Goal: Check status: Check status

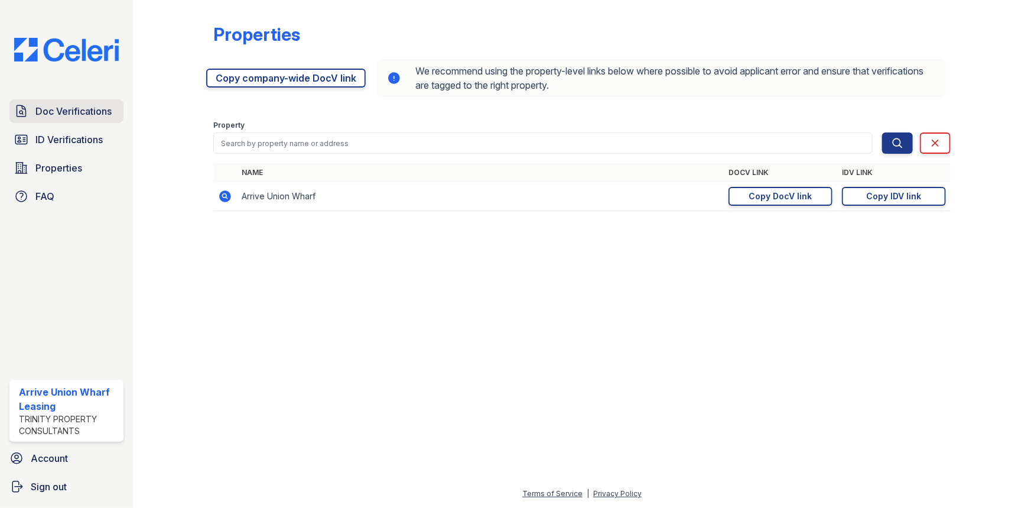
click at [80, 112] on span "Doc Verifications" at bounding box center [73, 111] width 76 height 14
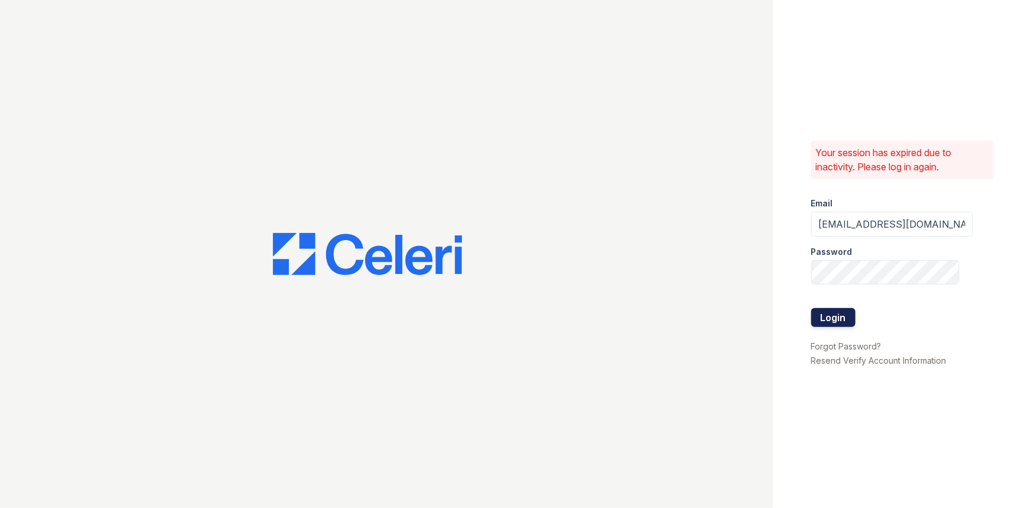
click at [844, 320] on button "Login" at bounding box center [833, 317] width 44 height 19
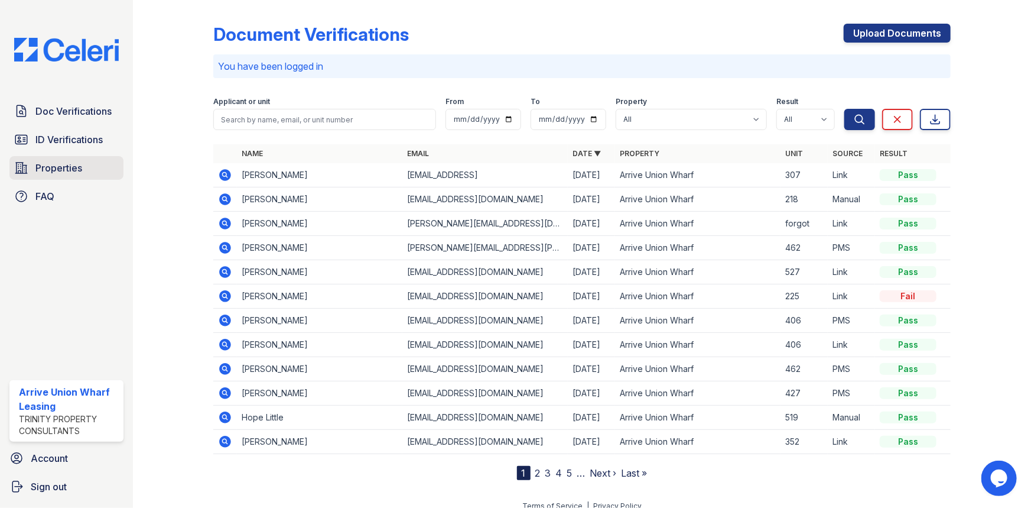
click at [59, 170] on span "Properties" at bounding box center [58, 168] width 47 height 14
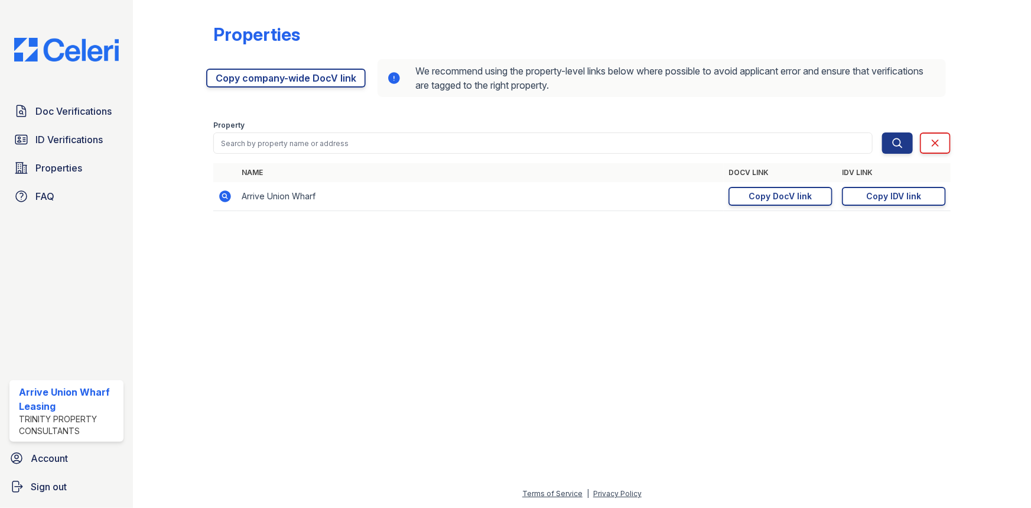
click at [421, 288] on div at bounding box center [582, 364] width 861 height 245
click at [882, 196] on div "Copy IDV link" at bounding box center [894, 196] width 55 height 12
click at [887, 196] on div "Copy IDV link" at bounding box center [894, 196] width 55 height 12
click at [63, 135] on span "ID Verifications" at bounding box center [68, 139] width 67 height 14
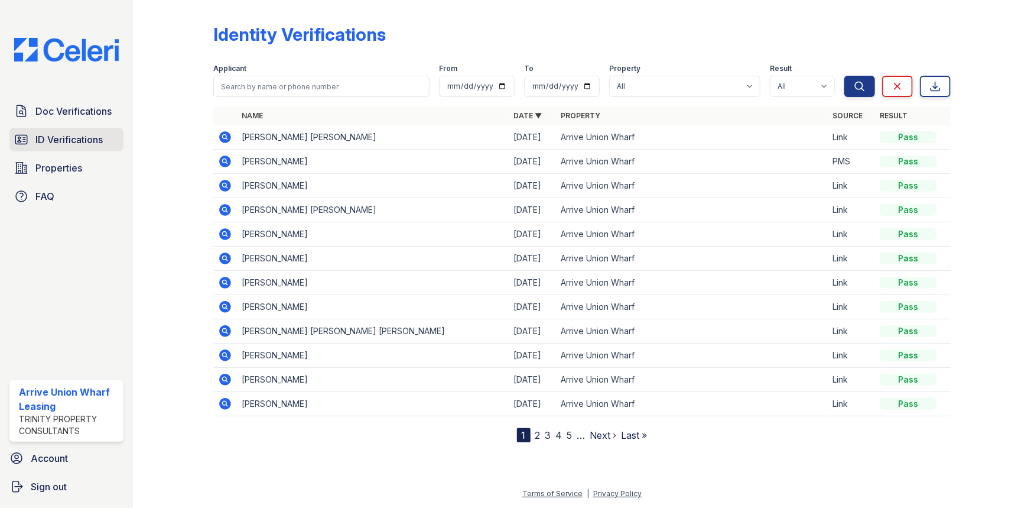
click at [63, 135] on span "ID Verifications" at bounding box center [68, 139] width 67 height 14
click at [85, 110] on span "Doc Verifications" at bounding box center [73, 111] width 76 height 14
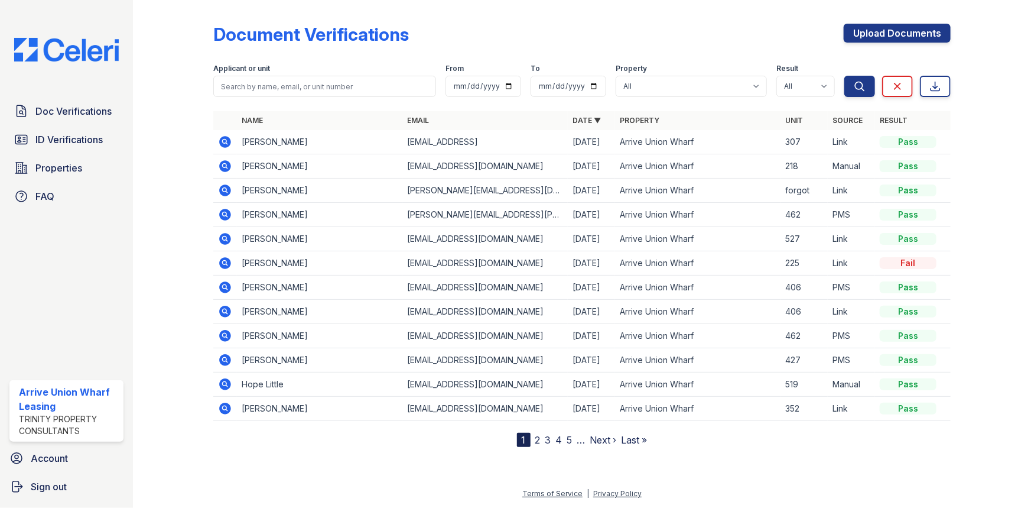
click at [226, 140] on icon at bounding box center [225, 142] width 14 height 14
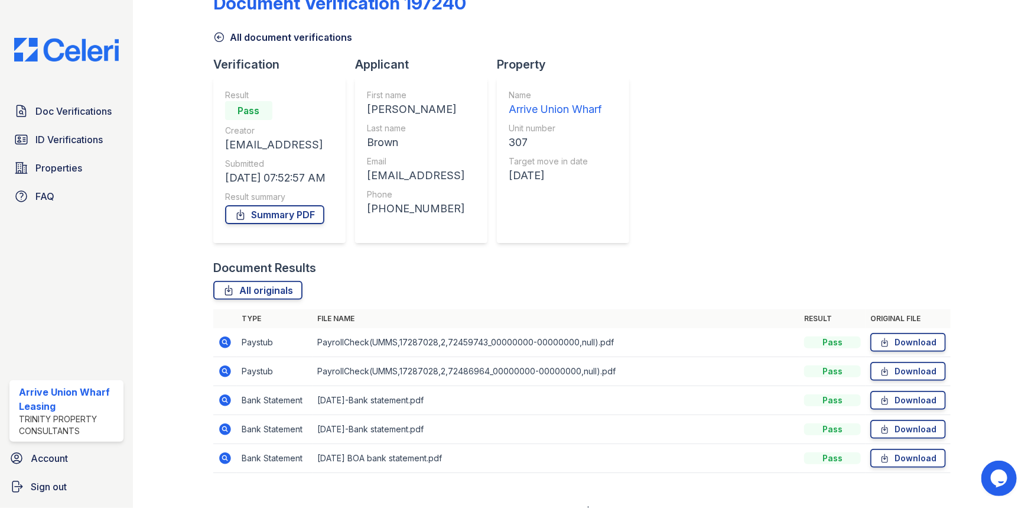
scroll to position [47, 0]
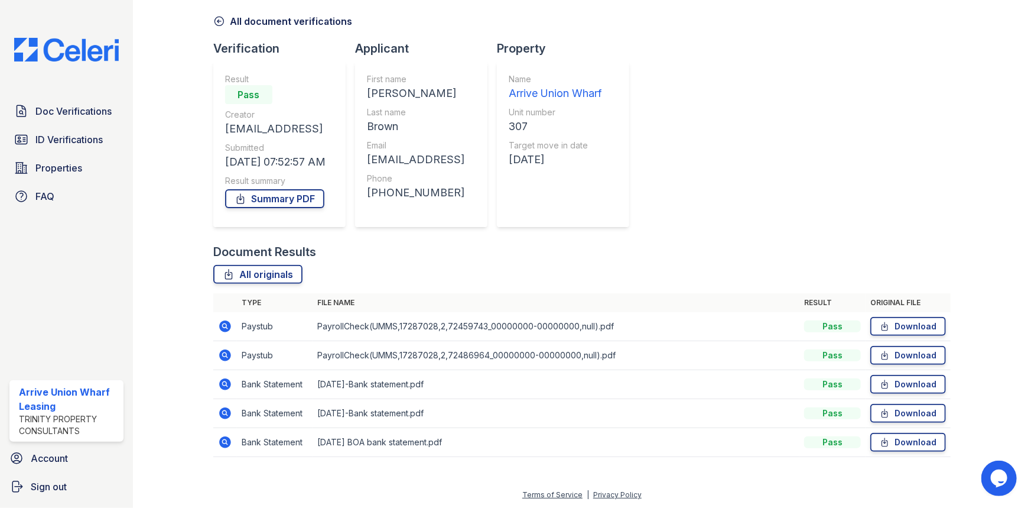
click at [221, 327] on icon at bounding box center [225, 326] width 12 height 12
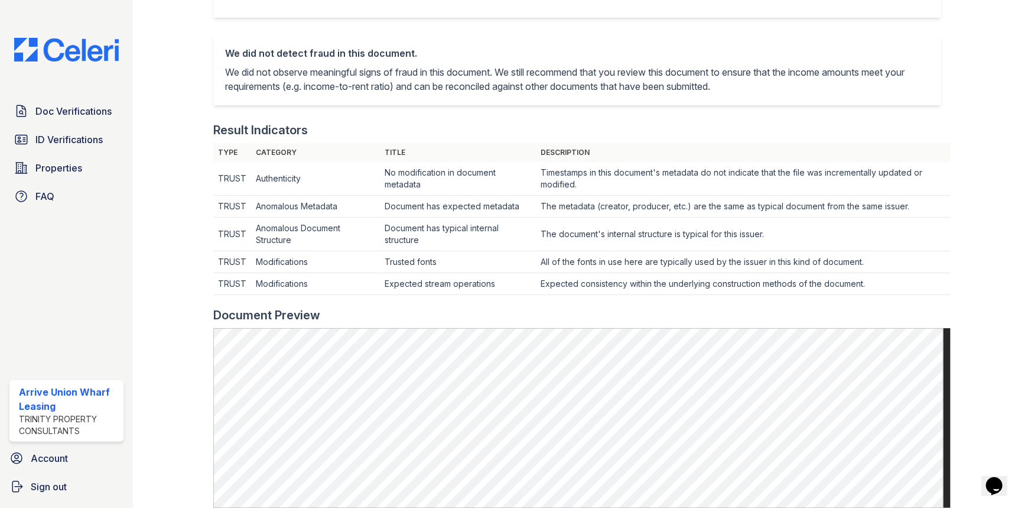
scroll to position [268, 0]
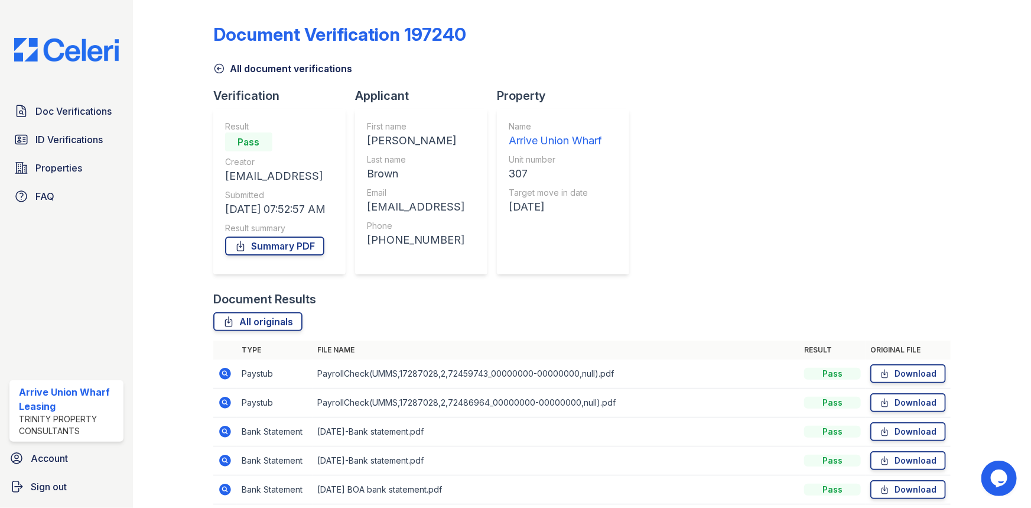
click at [219, 401] on icon at bounding box center [225, 403] width 12 height 12
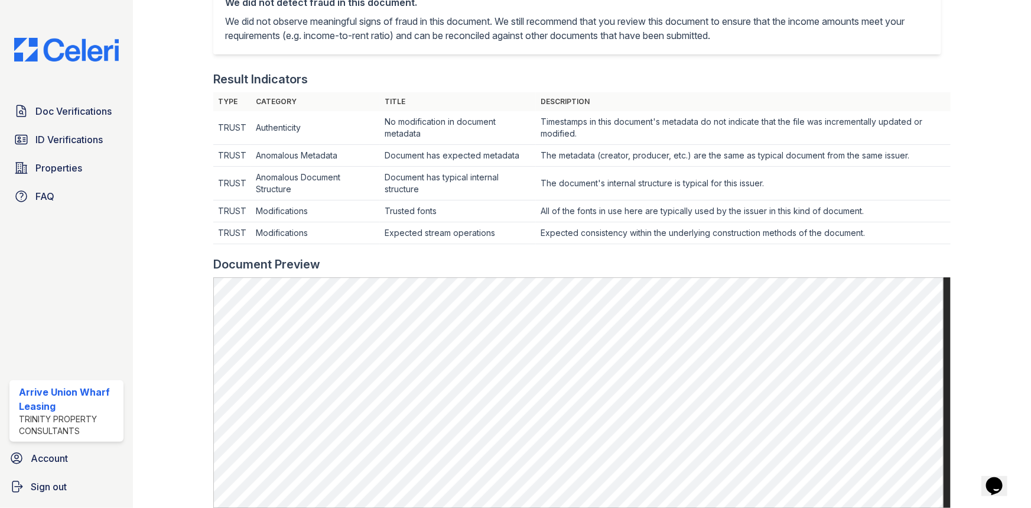
scroll to position [322, 0]
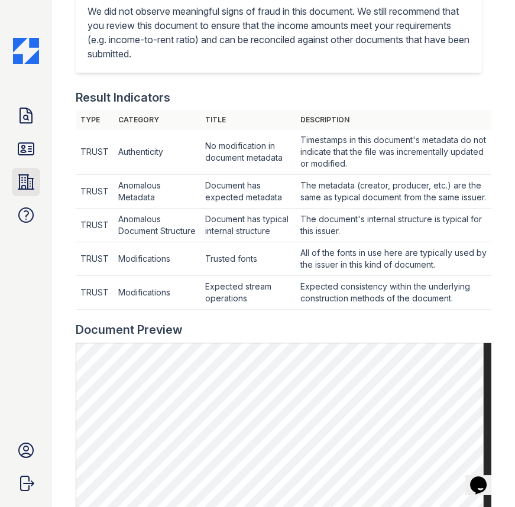
click at [20, 198] on div "Doc Verifications ID Verifications Properties FAQ" at bounding box center [26, 166] width 28 height 128
click at [24, 173] on icon at bounding box center [26, 182] width 19 height 19
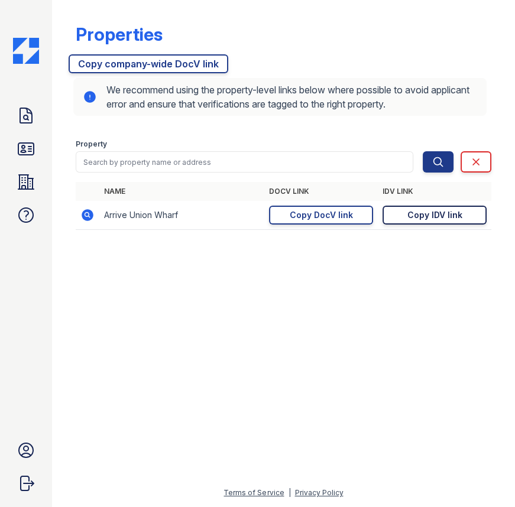
click at [420, 217] on div "Copy IDV link" at bounding box center [434, 215] width 55 height 12
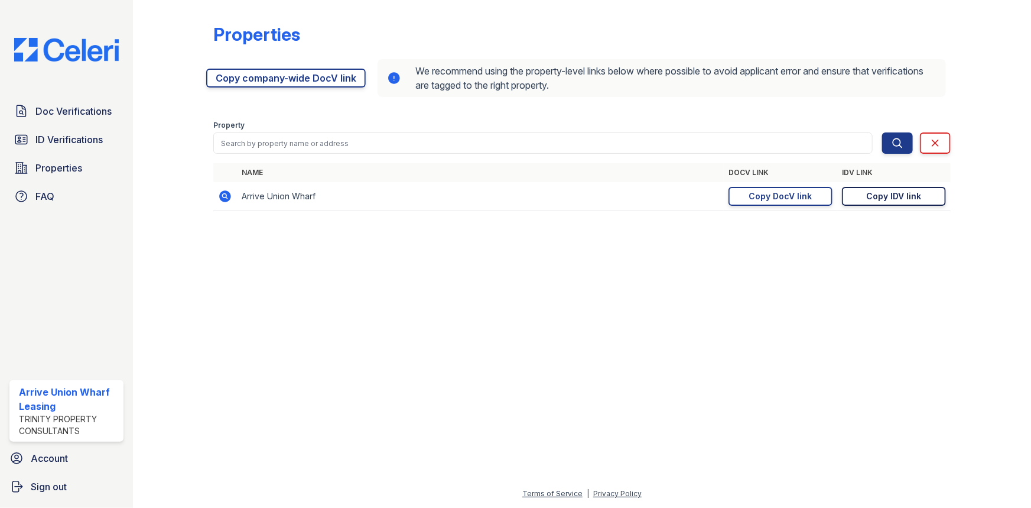
click at [920, 198] on div "Copy IDV link" at bounding box center [894, 196] width 55 height 12
drag, startPoint x: 47, startPoint y: 136, endPoint x: 70, endPoint y: 124, distance: 26.7
click at [47, 136] on span "ID Verifications" at bounding box center [68, 139] width 67 height 14
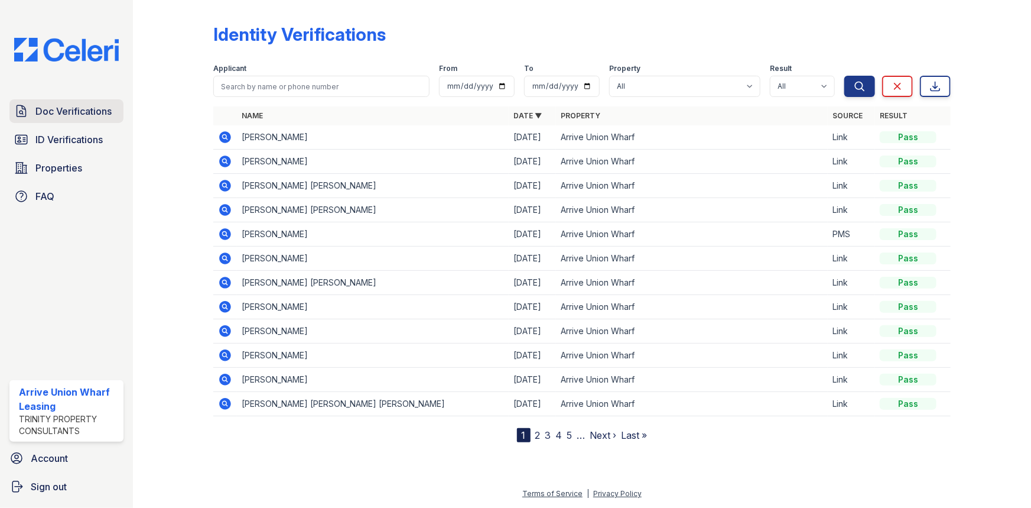
click at [77, 117] on span "Doc Verifications" at bounding box center [73, 111] width 76 height 14
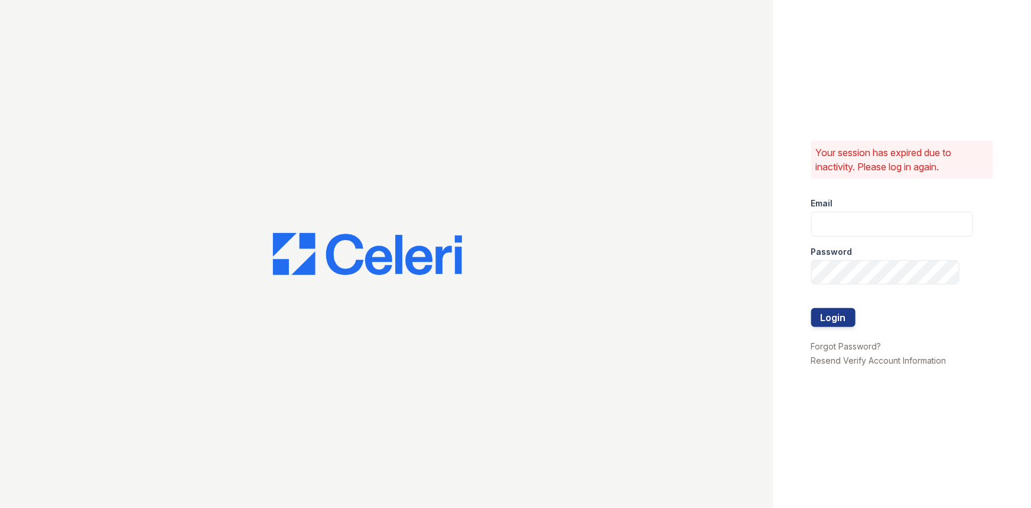
type input "arriveunionwharf@trinity-pm.com"
click at [848, 320] on button "Login" at bounding box center [833, 317] width 44 height 19
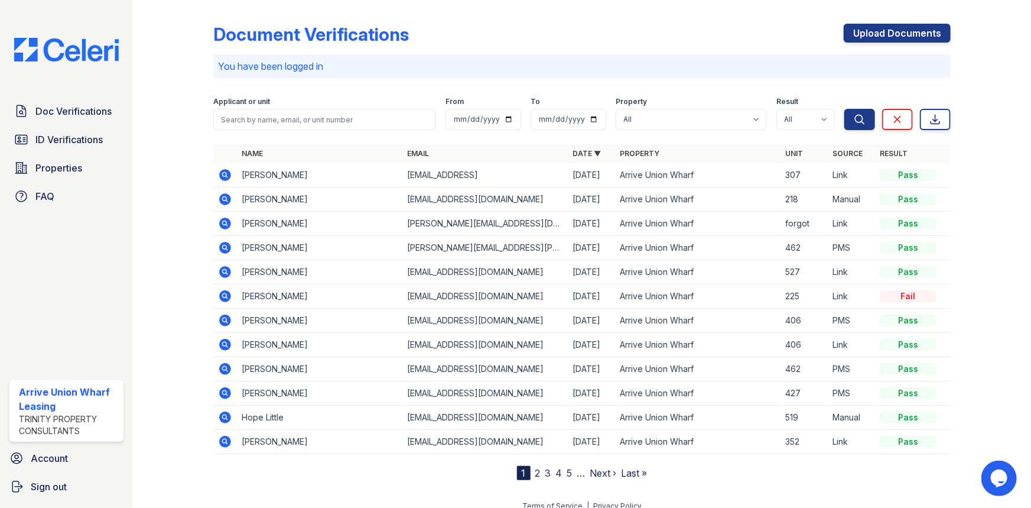
click at [225, 177] on icon at bounding box center [225, 175] width 12 height 12
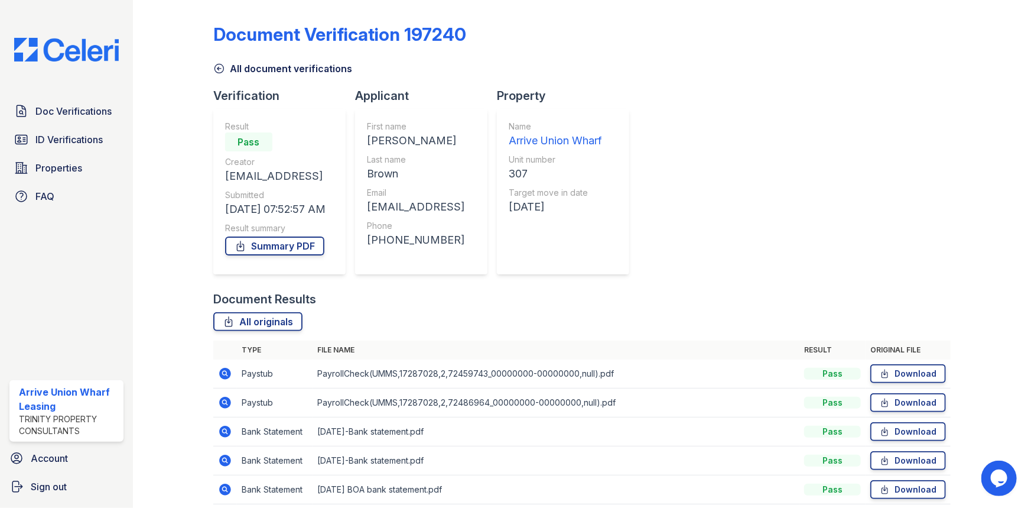
click at [229, 375] on icon at bounding box center [225, 374] width 12 height 12
click at [225, 401] on icon at bounding box center [224, 401] width 3 height 3
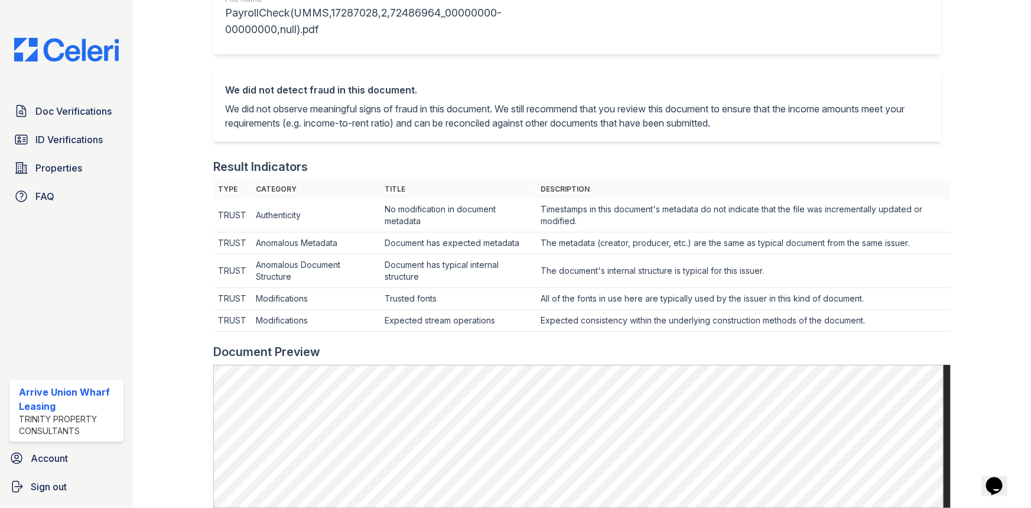
scroll to position [268, 0]
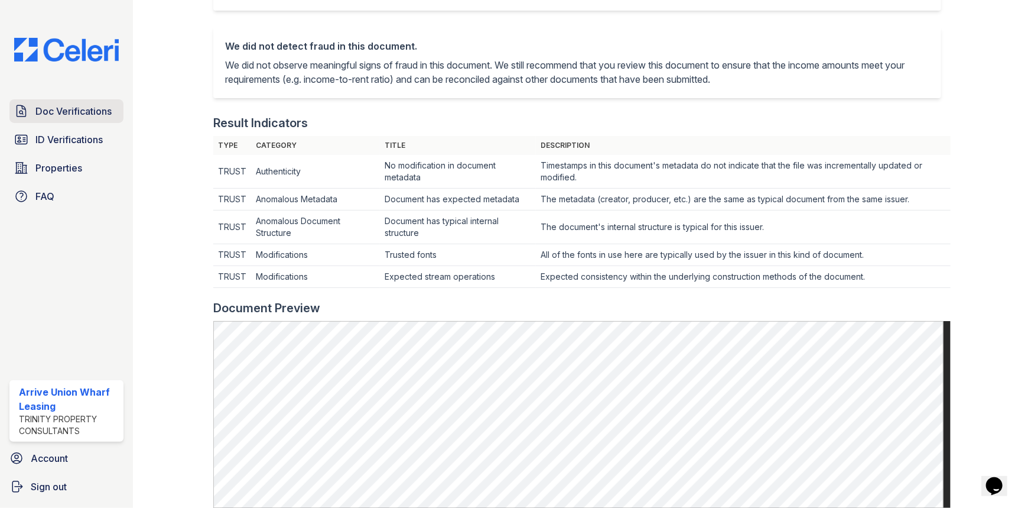
click at [73, 118] on link "Doc Verifications" at bounding box center [66, 111] width 114 height 24
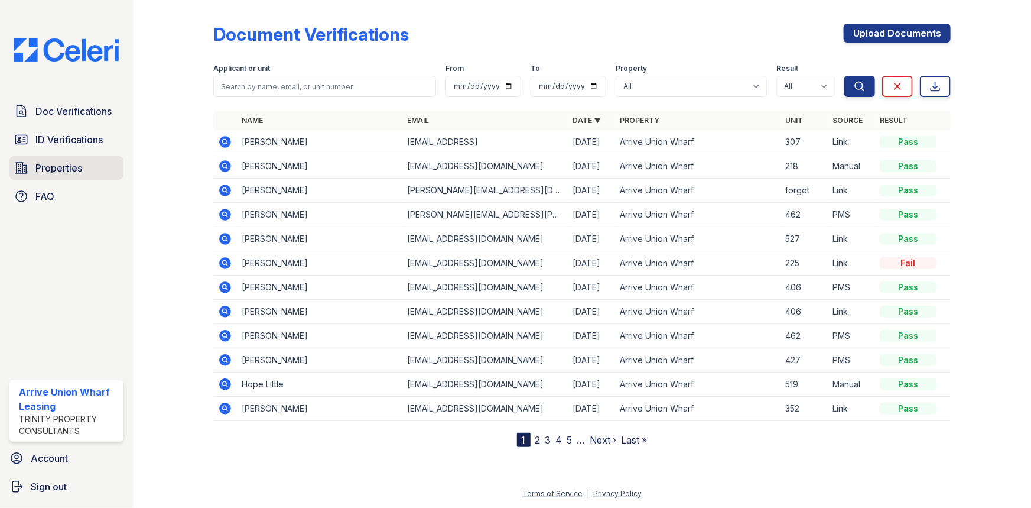
click at [42, 160] on link "Properties" at bounding box center [66, 168] width 114 height 24
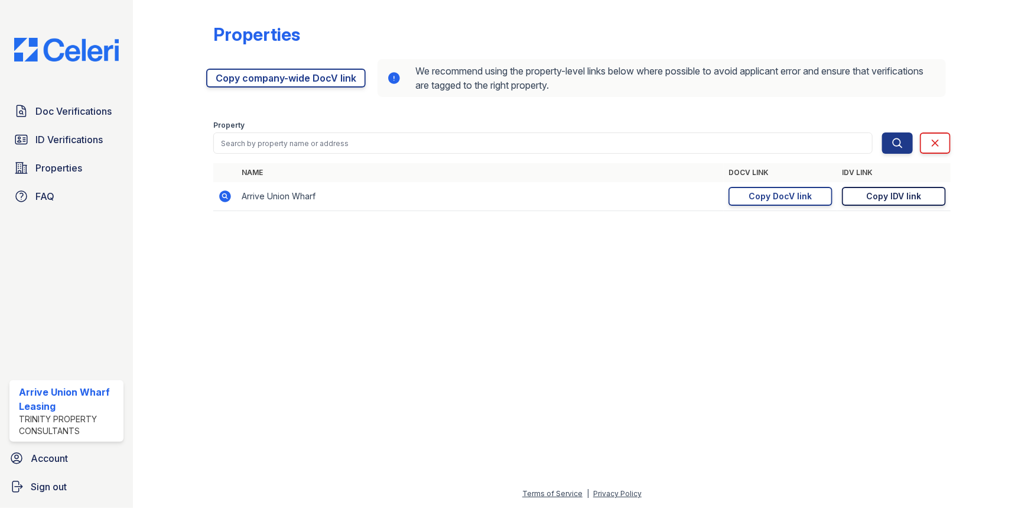
click at [901, 193] on div "Copy IDV link" at bounding box center [894, 196] width 55 height 12
click at [60, 139] on span "ID Verifications" at bounding box center [68, 139] width 67 height 14
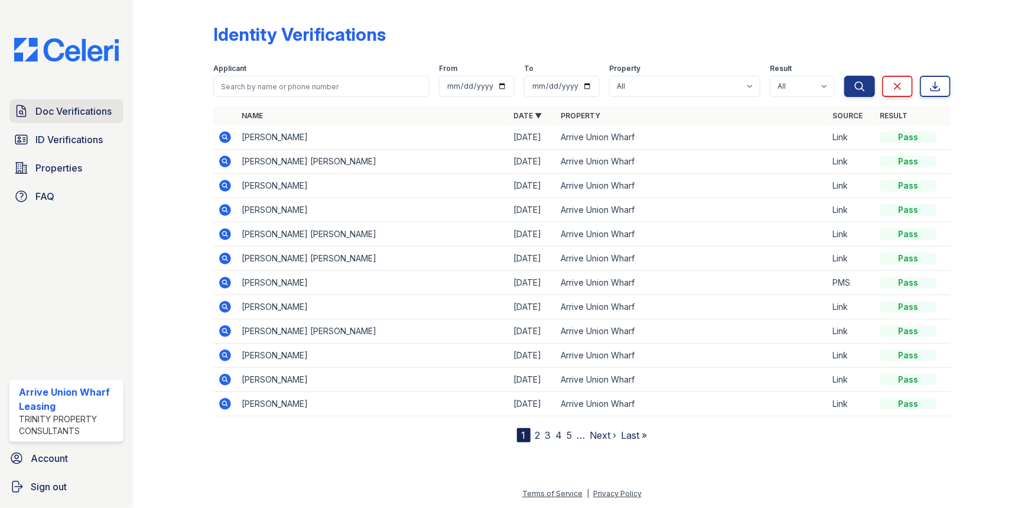
click at [84, 117] on span "Doc Verifications" at bounding box center [73, 111] width 76 height 14
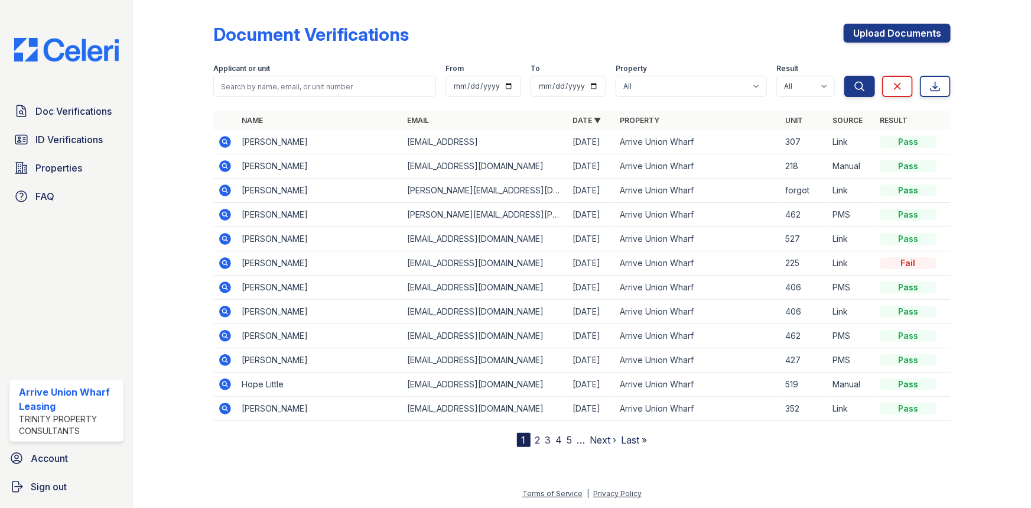
click at [226, 189] on icon at bounding box center [225, 190] width 14 height 14
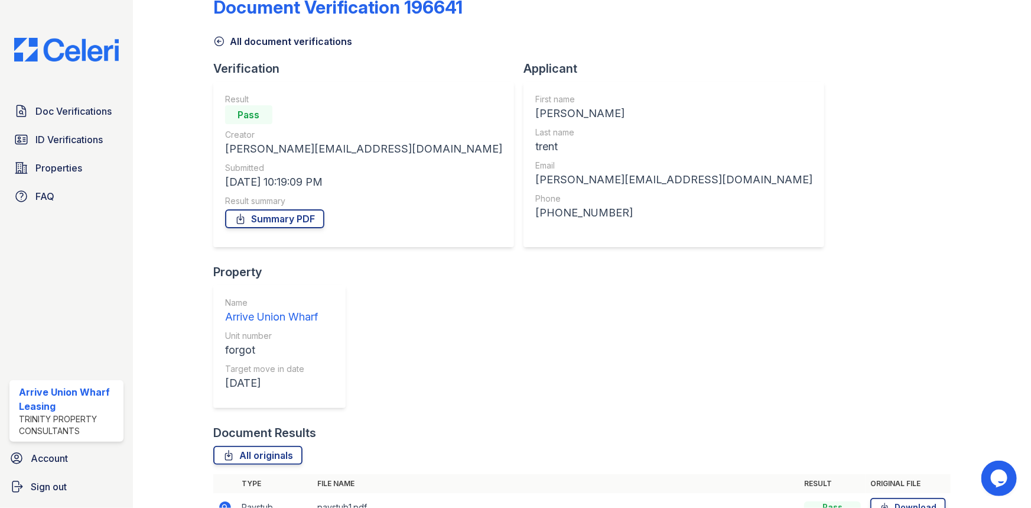
scroll to position [53, 0]
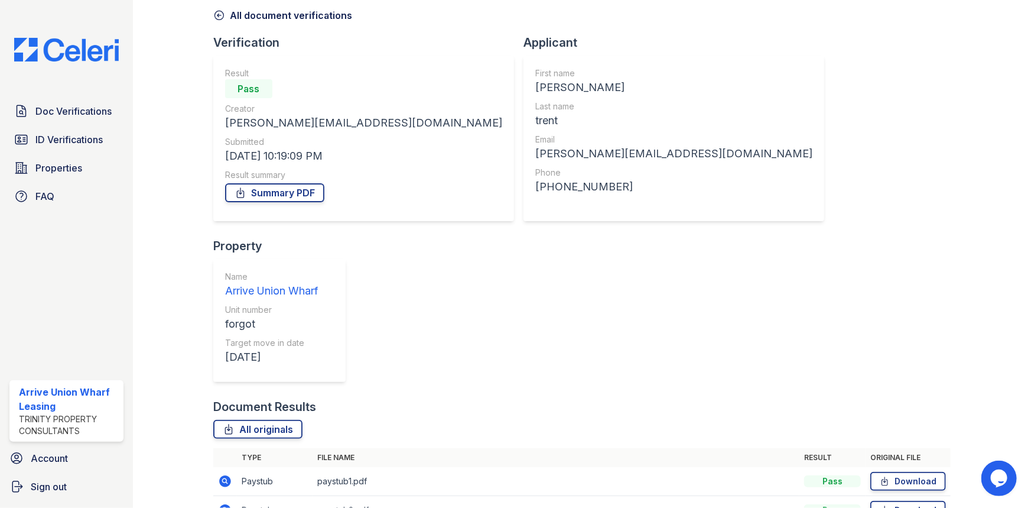
click at [223, 479] on icon at bounding box center [224, 480] width 3 height 3
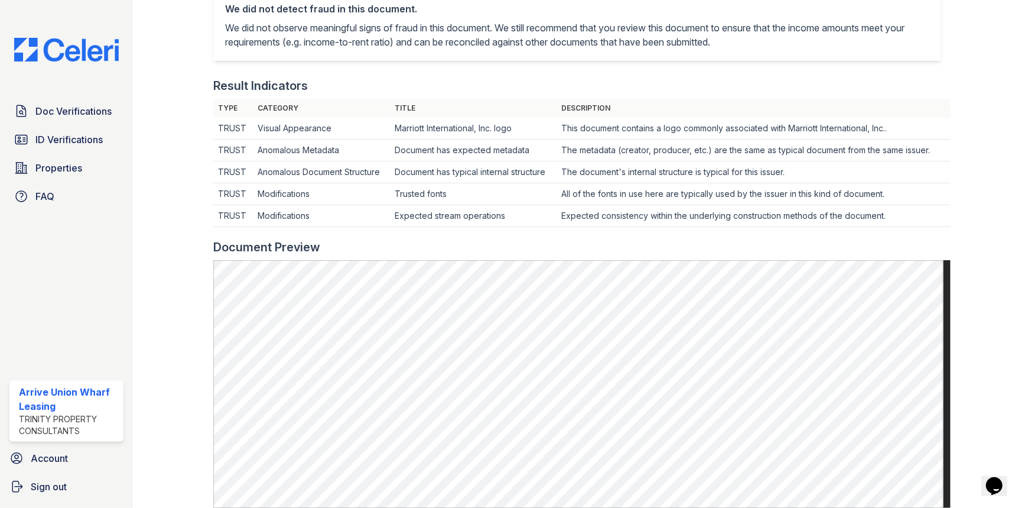
scroll to position [376, 0]
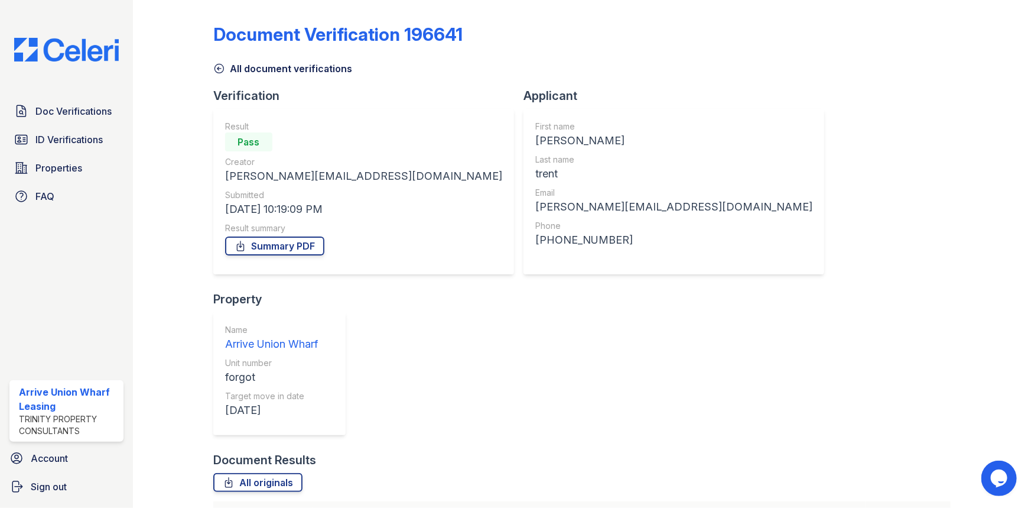
drag, startPoint x: 222, startPoint y: 455, endPoint x: 235, endPoint y: 431, distance: 27.0
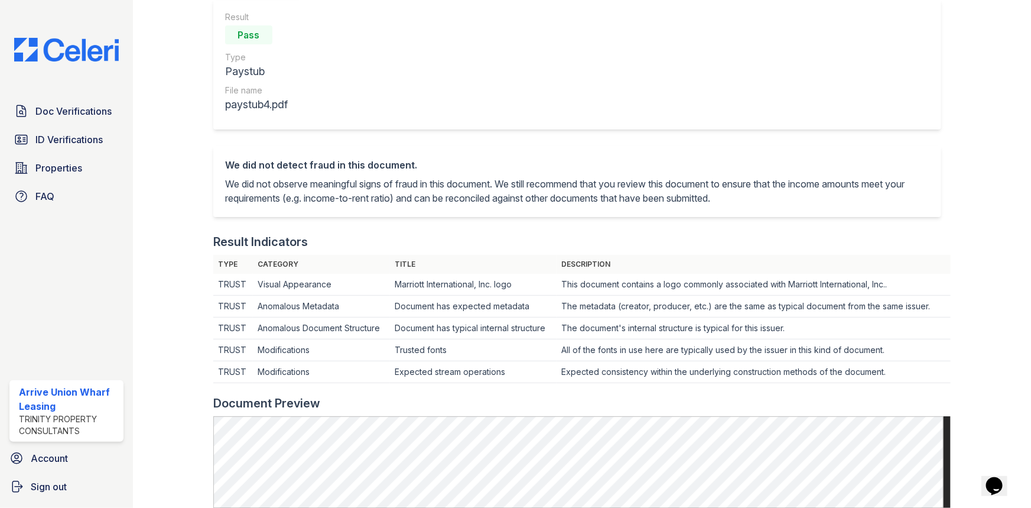
scroll to position [376, 0]
